Goal: Task Accomplishment & Management: Use online tool/utility

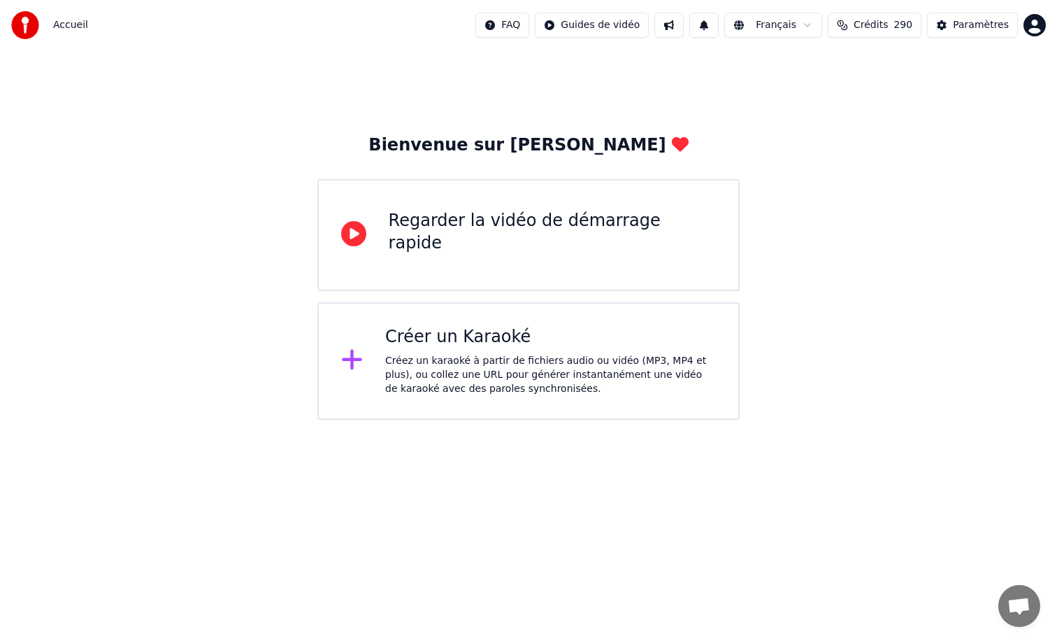
click at [470, 339] on div "Créer un Karaoké" at bounding box center [550, 337] width 331 height 22
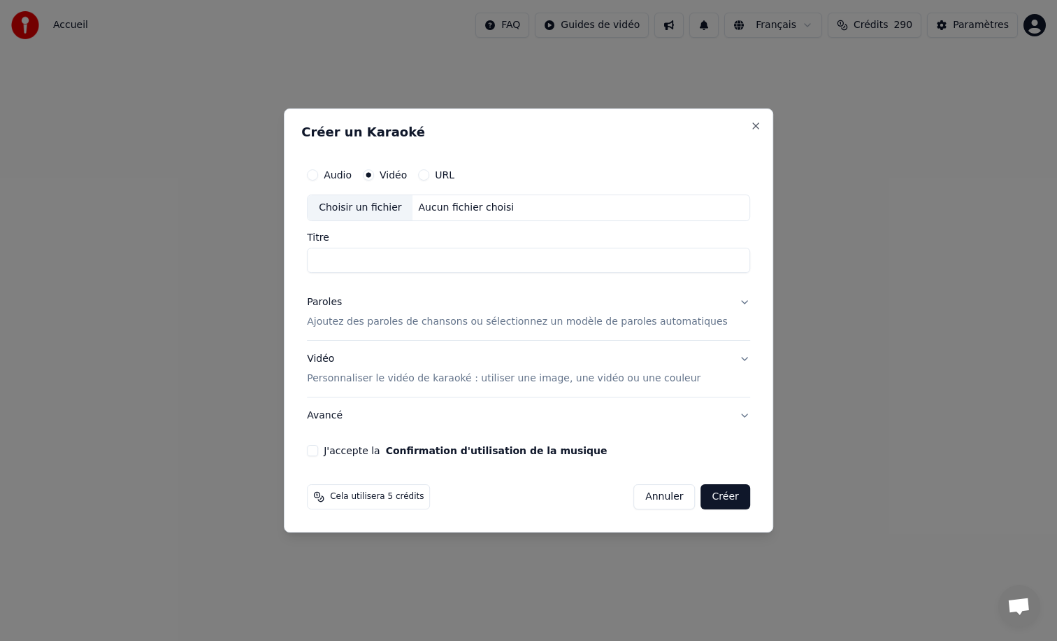
click at [334, 173] on div "Audio" at bounding box center [329, 174] width 45 height 11
click at [318, 175] on button "Audio" at bounding box center [312, 174] width 11 height 11
click at [355, 264] on input "Titre" at bounding box center [528, 260] width 443 height 25
type input "**********"
click at [385, 322] on p "Ajoutez des paroles de chansons ou sélectionnez un modèle de paroles automatiqu…" at bounding box center [517, 322] width 421 height 14
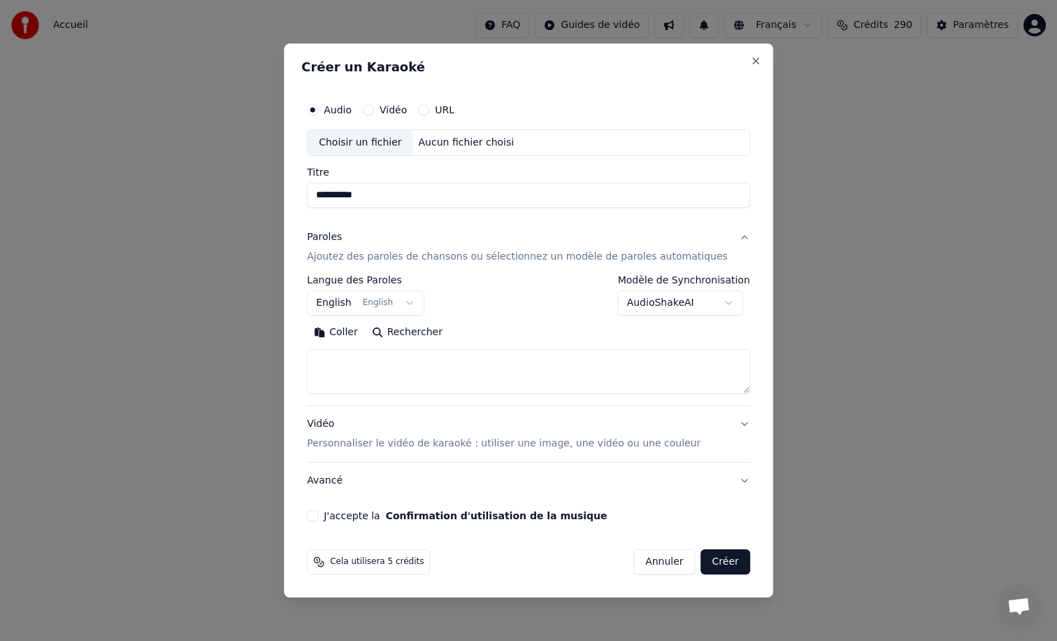
click at [352, 357] on textarea at bounding box center [528, 371] width 443 height 45
click at [346, 327] on button "Coller" at bounding box center [336, 332] width 58 height 22
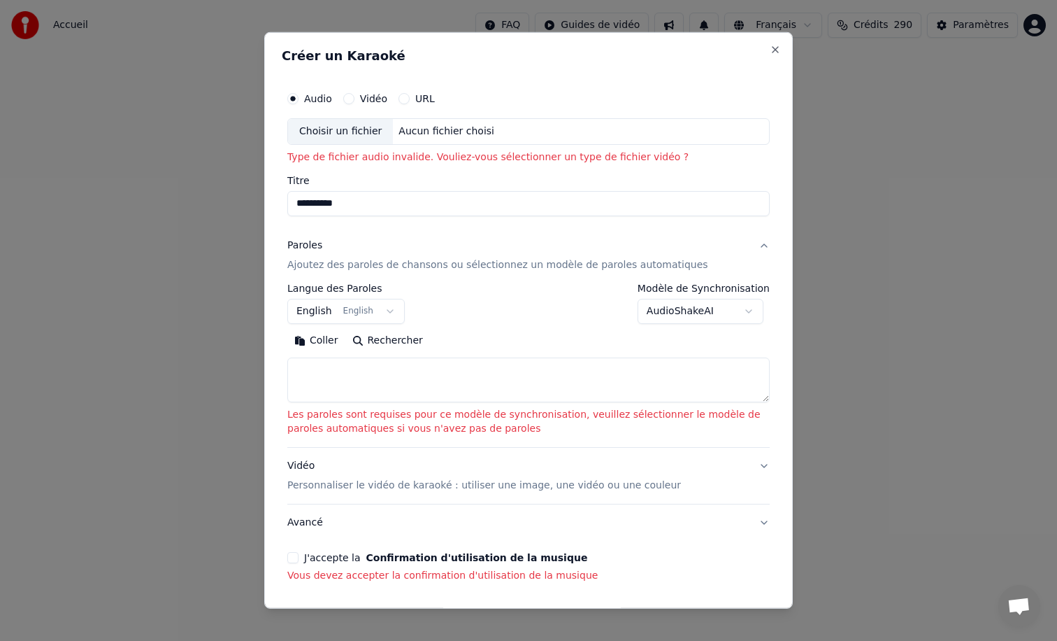
click at [314, 368] on textarea at bounding box center [528, 379] width 483 height 45
click at [348, 100] on button "Vidéo" at bounding box center [348, 98] width 11 height 11
click at [349, 134] on div "Choisir un fichier" at bounding box center [340, 131] width 105 height 25
type input "**********"
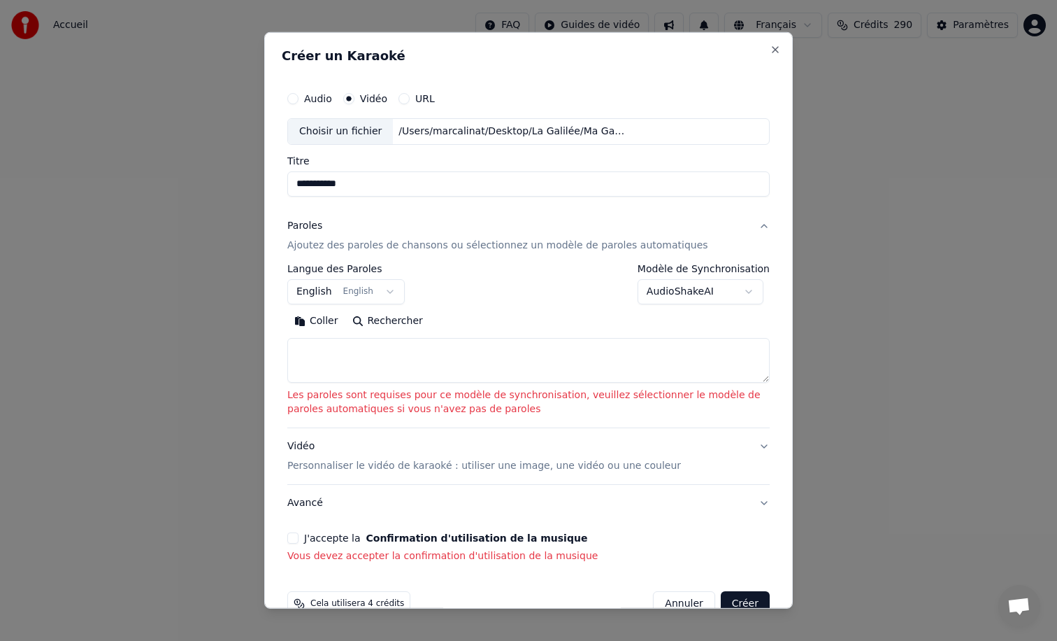
click at [322, 287] on button "English English" at bounding box center [345, 291] width 117 height 25
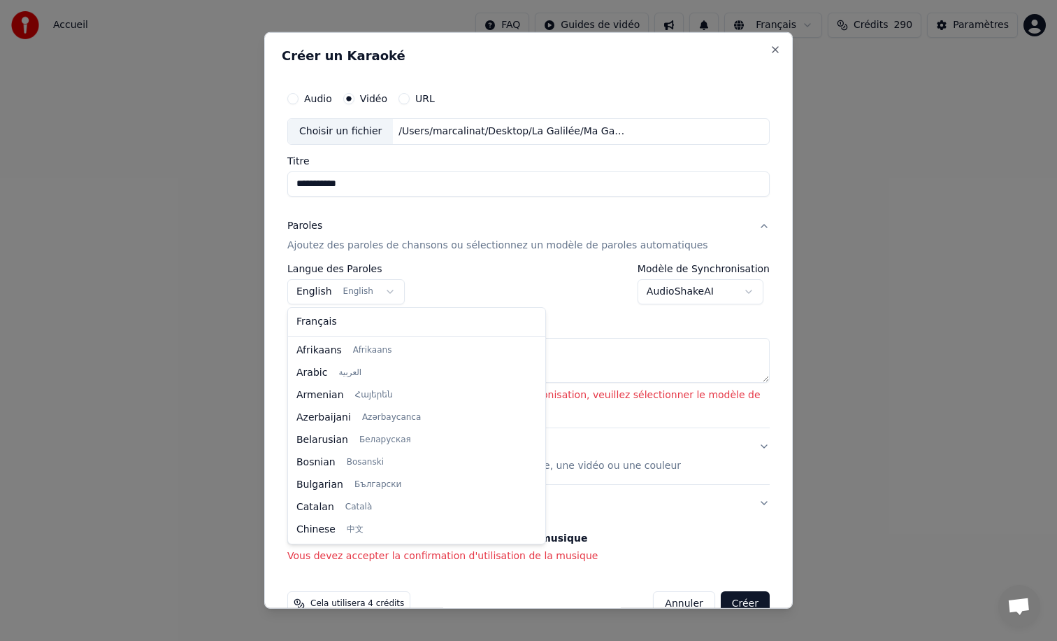
scroll to position [112, 0]
select select "**"
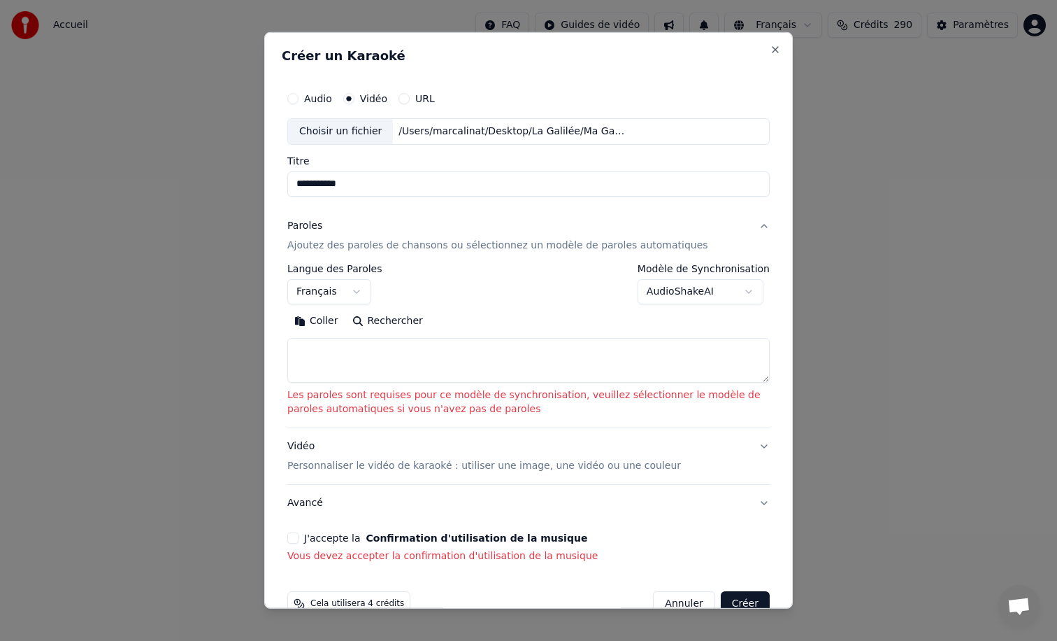
click at [308, 346] on textarea at bounding box center [528, 360] width 483 height 45
click at [321, 315] on button "Coller" at bounding box center [316, 321] width 58 height 22
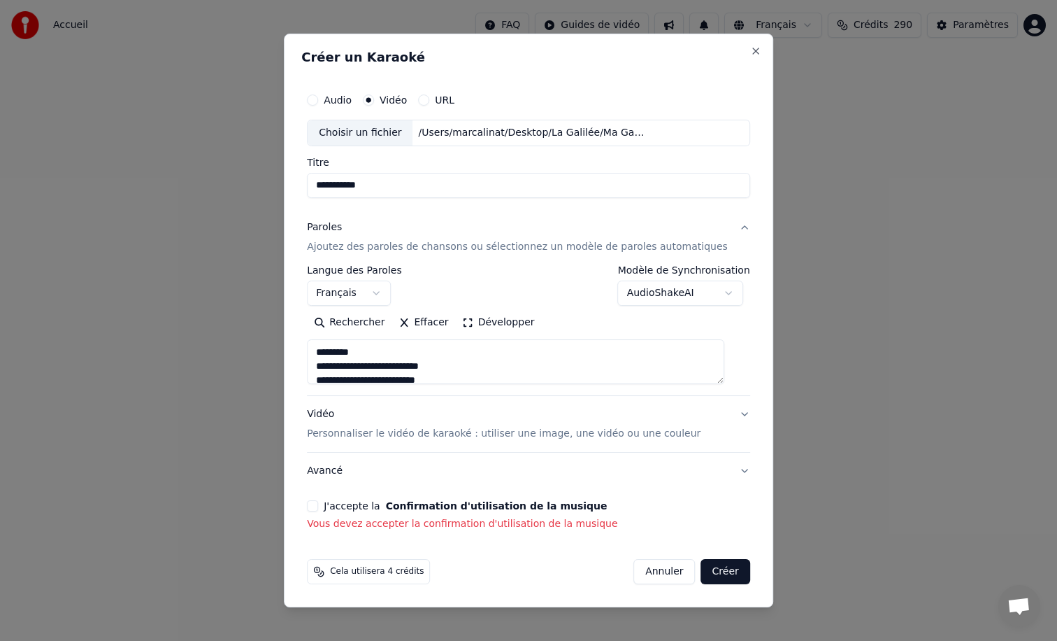
drag, startPoint x: 393, startPoint y: 350, endPoint x: 301, endPoint y: 348, distance: 92.3
click at [301, 348] on div "**********" at bounding box center [529, 320] width 490 height 573
click at [329, 365] on textarea at bounding box center [516, 361] width 418 height 45
drag, startPoint x: 365, startPoint y: 364, endPoint x: 328, endPoint y: 353, distance: 38.5
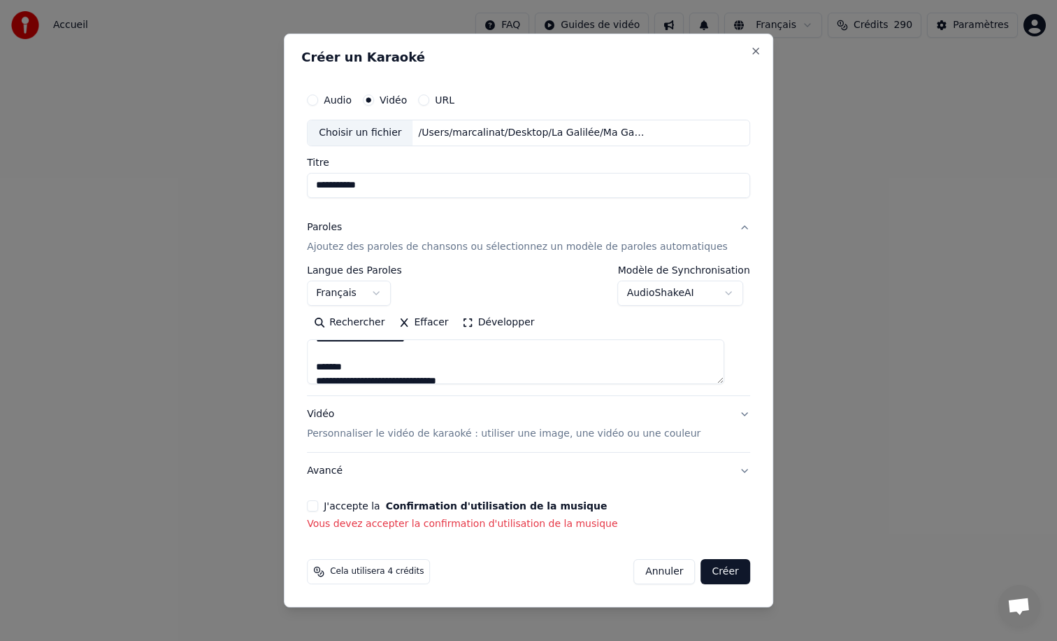
click at [328, 353] on textarea at bounding box center [516, 361] width 418 height 45
drag, startPoint x: 378, startPoint y: 371, endPoint x: 318, endPoint y: 353, distance: 63.3
click at [318, 353] on div "**********" at bounding box center [528, 308] width 455 height 456
click at [359, 368] on textarea at bounding box center [516, 361] width 418 height 45
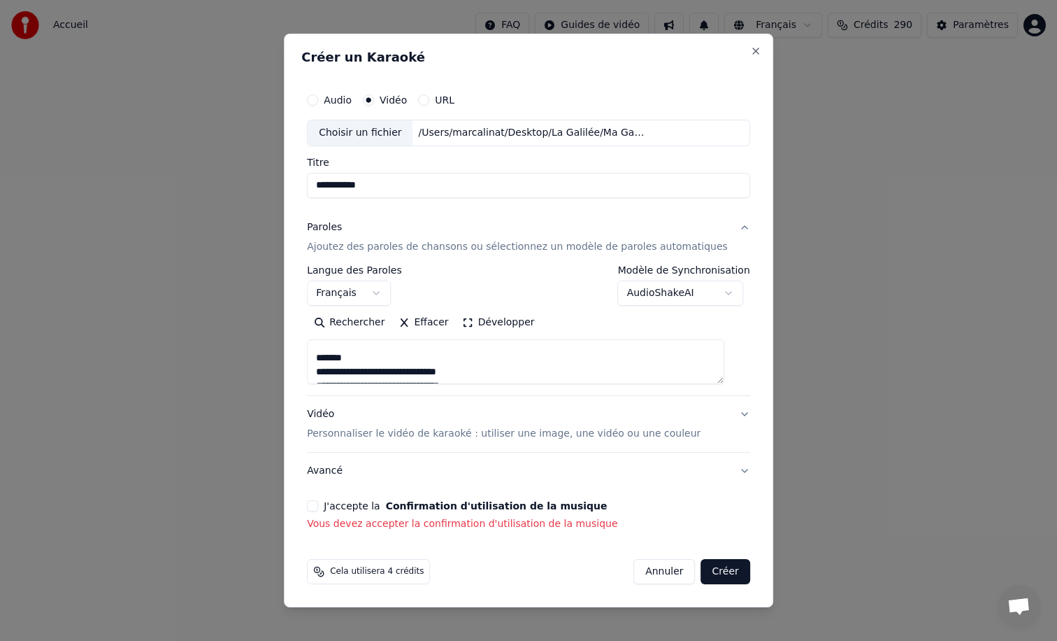
scroll to position [364, 0]
drag, startPoint x: 367, startPoint y: 370, endPoint x: 321, endPoint y: 348, distance: 51.0
click at [321, 348] on textarea at bounding box center [516, 361] width 418 height 45
drag, startPoint x: 354, startPoint y: 378, endPoint x: 331, endPoint y: 360, distance: 29.0
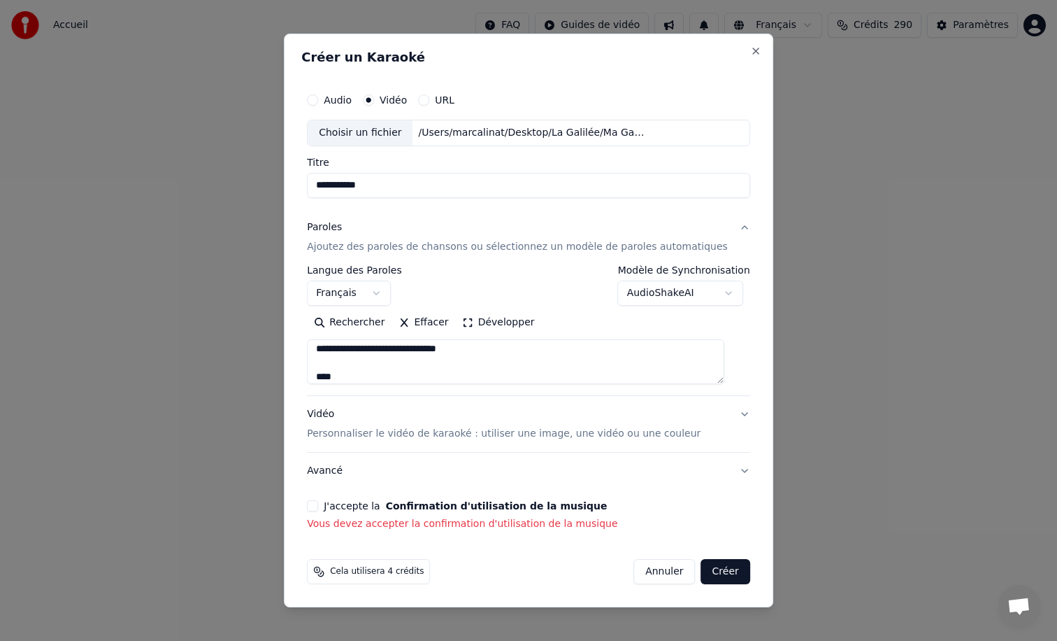
click at [331, 360] on textarea at bounding box center [516, 361] width 418 height 45
drag, startPoint x: 396, startPoint y: 366, endPoint x: 318, endPoint y: 350, distance: 79.3
click at [318, 350] on div "**********" at bounding box center [528, 308] width 455 height 456
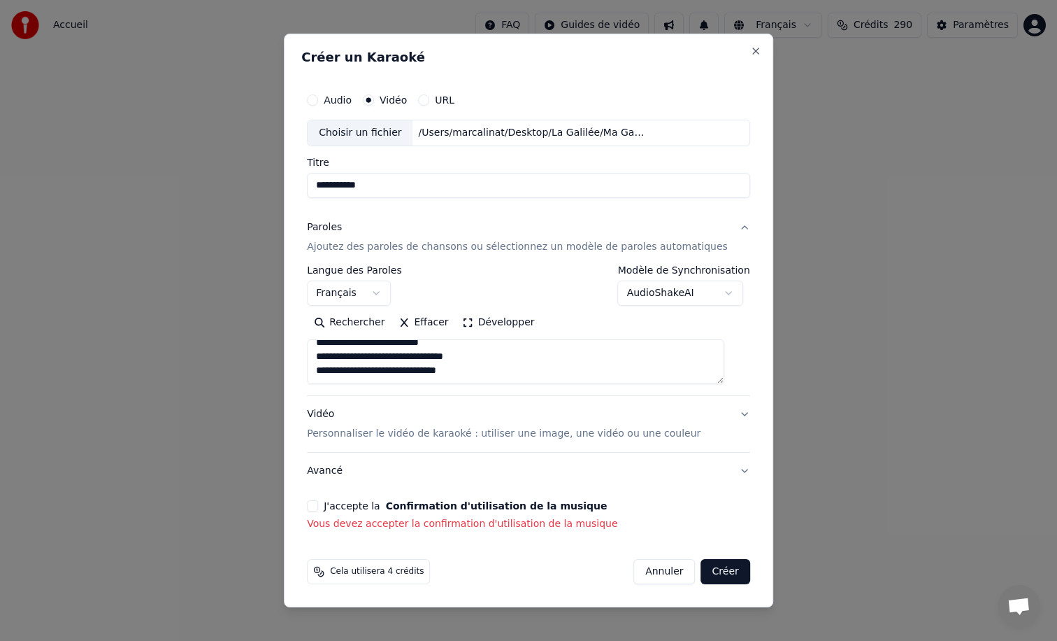
type textarea "**********"
click at [424, 435] on p "Personnaliser le vidéo de karaoké : utiliser une image, une vidéo ou une couleur" at bounding box center [504, 434] width 394 height 14
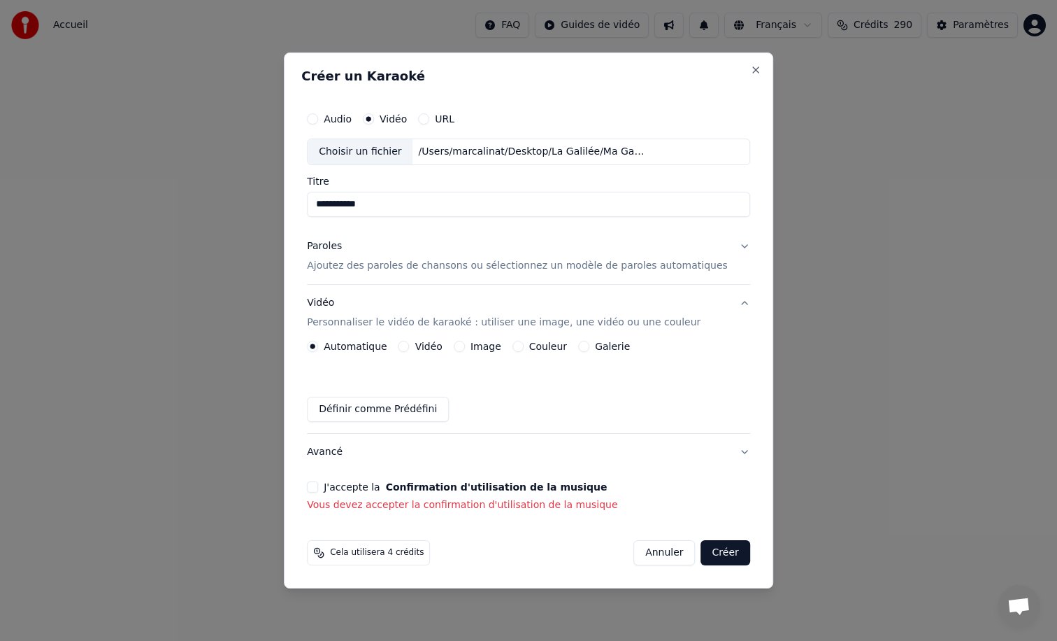
click at [539, 345] on label "Couleur" at bounding box center [548, 346] width 38 height 10
click at [524, 345] on button "Couleur" at bounding box center [518, 346] width 11 height 11
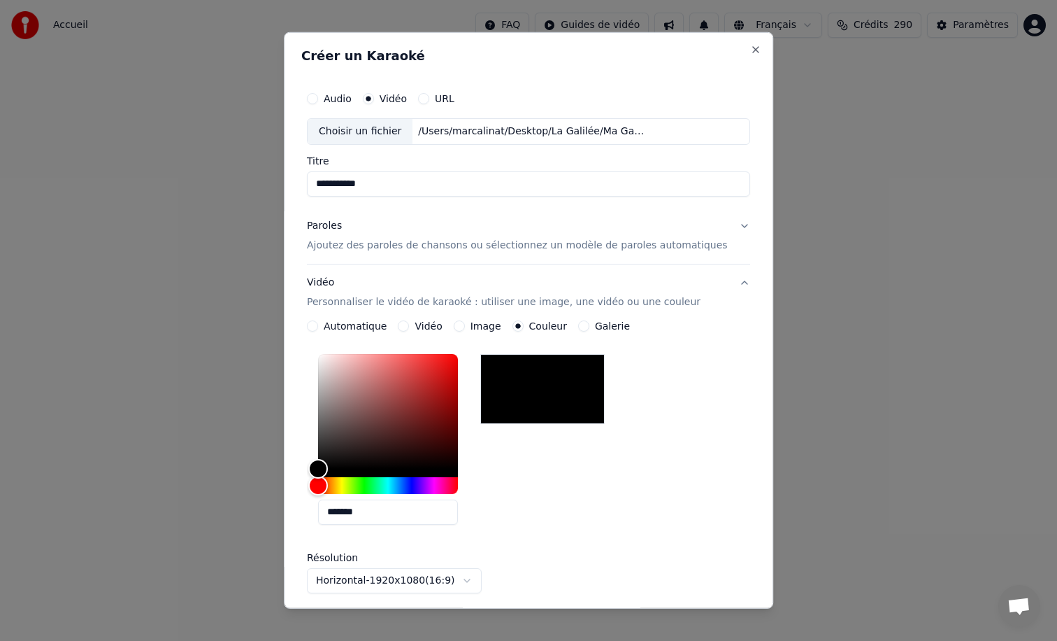
click at [553, 383] on div at bounding box center [542, 389] width 124 height 70
click at [330, 471] on div "Color" at bounding box center [319, 468] width 22 height 22
click at [548, 413] on div at bounding box center [542, 389] width 124 height 70
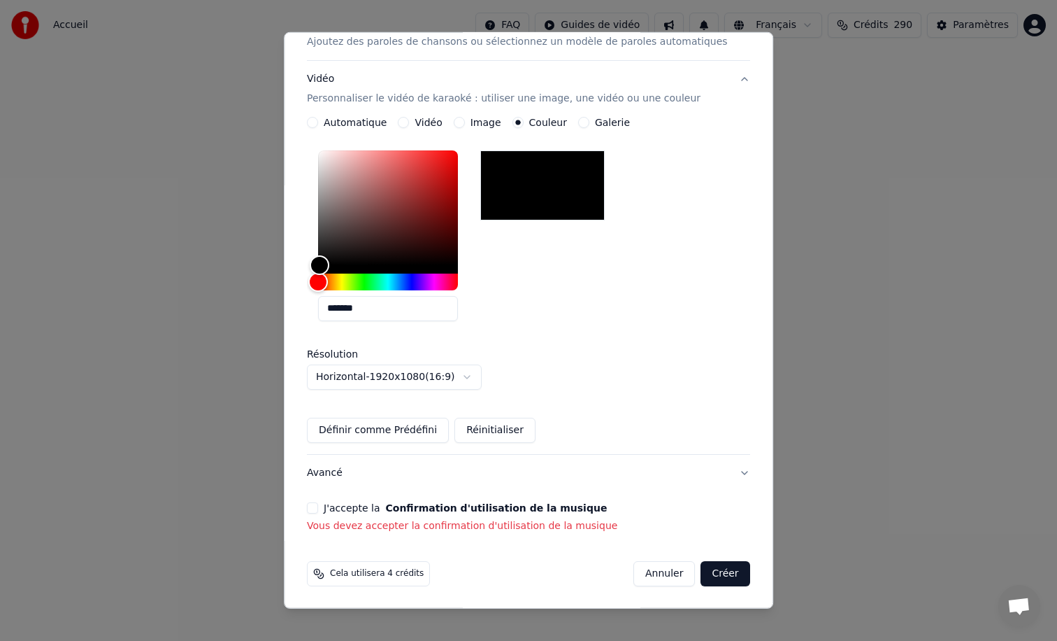
scroll to position [204, 0]
click at [318, 507] on button "J'accepte la Confirmation d'utilisation de la musique" at bounding box center [312, 507] width 11 height 11
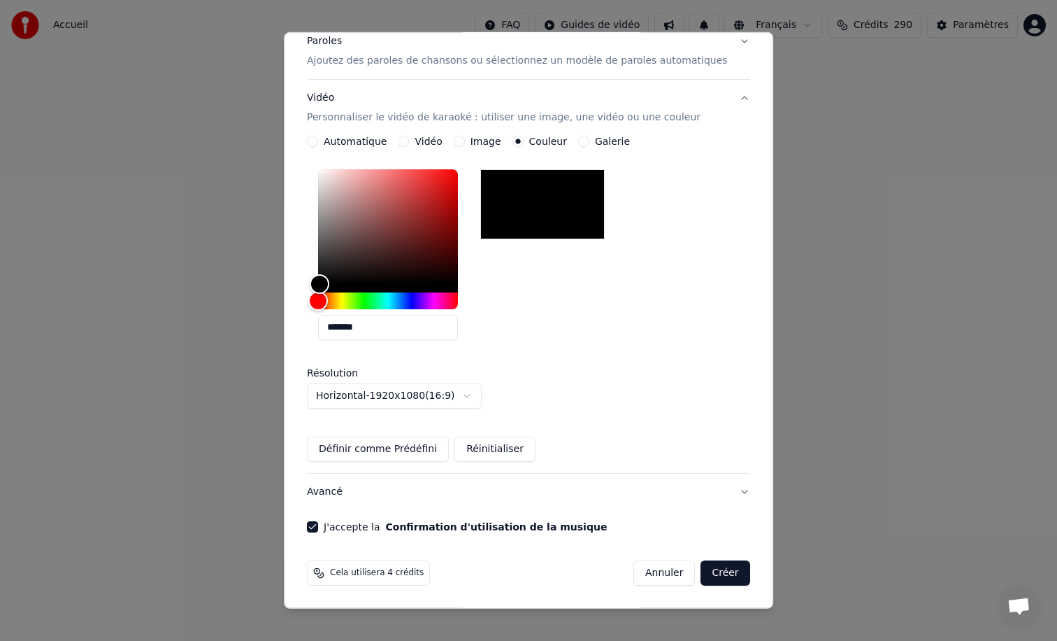
scroll to position [184, 0]
click at [718, 576] on button "Créer" at bounding box center [725, 573] width 49 height 25
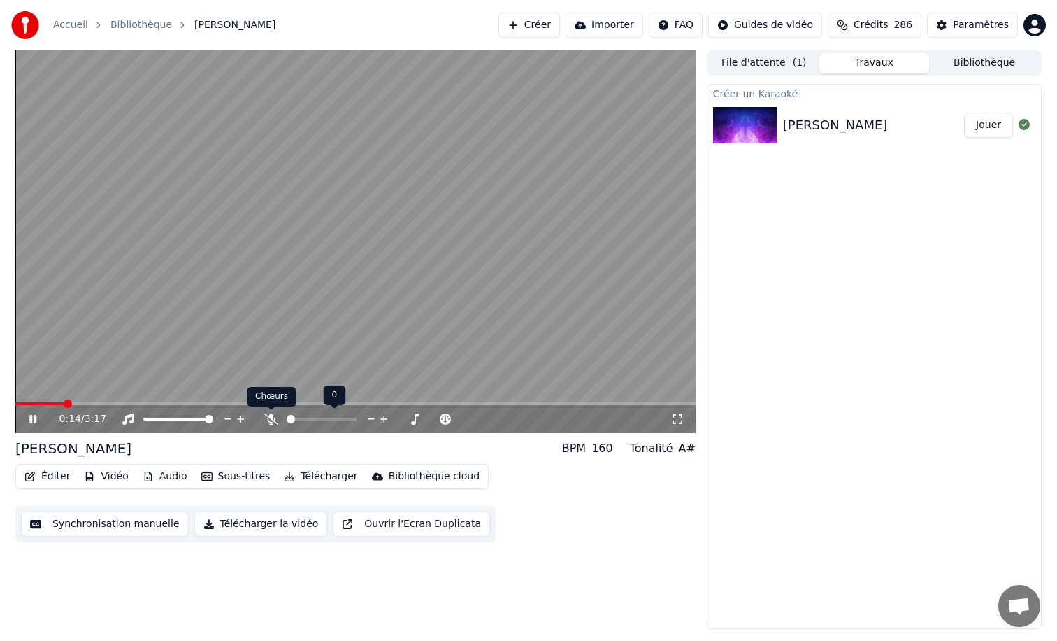
click at [272, 420] on icon at bounding box center [271, 418] width 14 height 11
